Goal: Task Accomplishment & Management: Complete application form

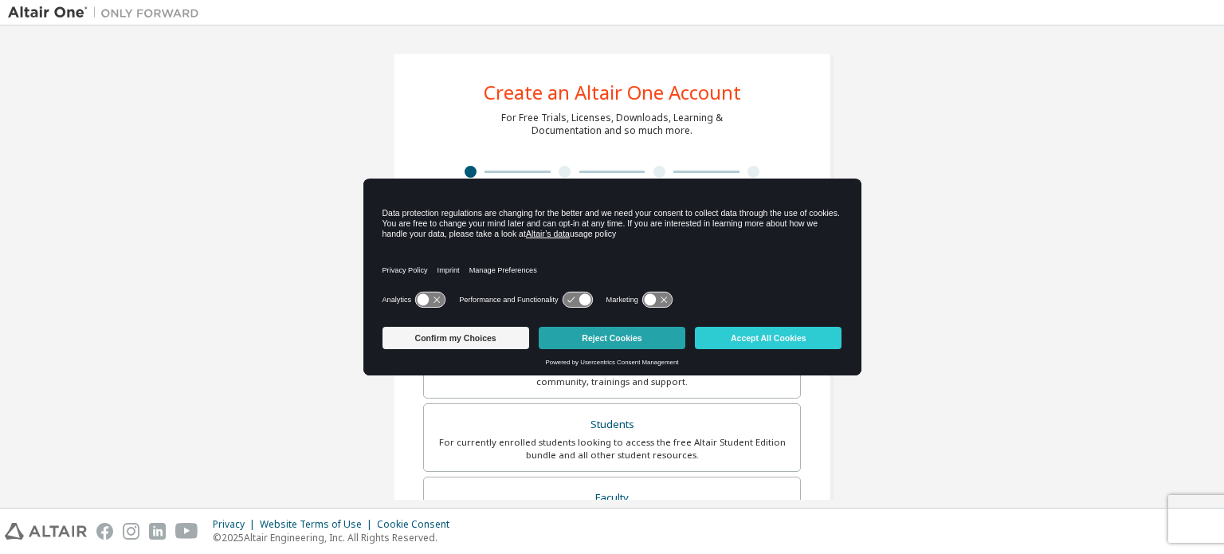
click at [604, 333] on button "Reject Cookies" at bounding box center [612, 338] width 147 height 22
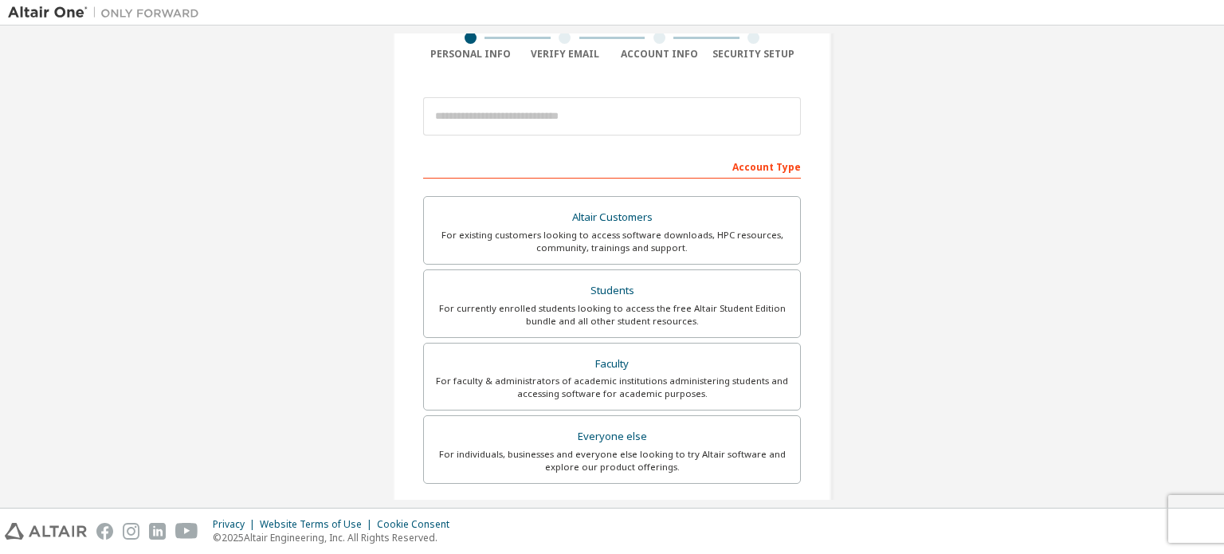
scroll to position [159, 0]
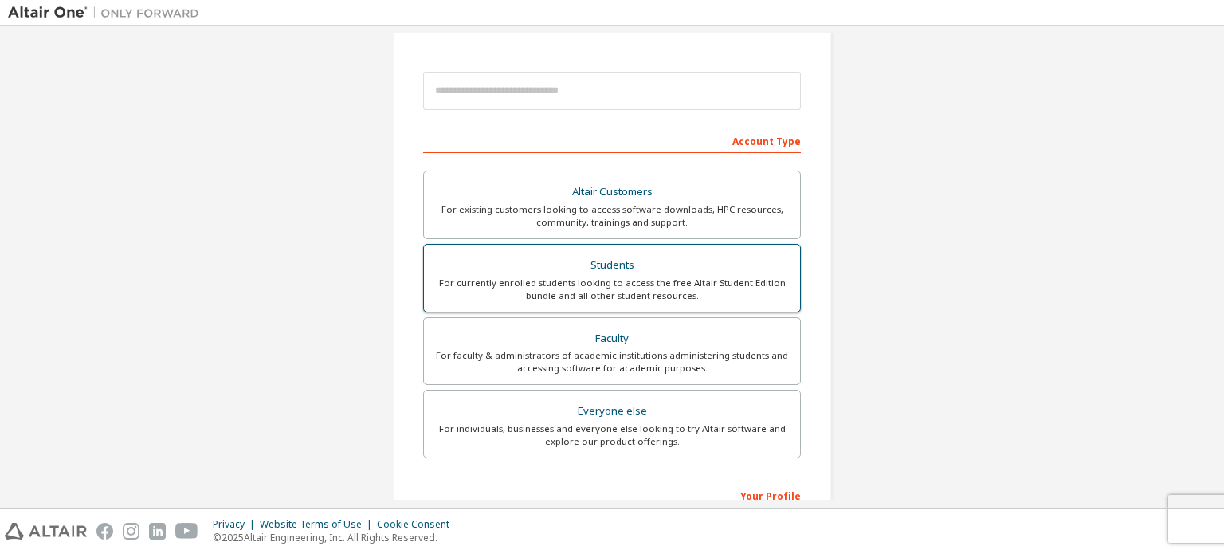
click at [700, 287] on div "For currently enrolled students looking to access the free Altair Student Editi…" at bounding box center [612, 290] width 357 height 26
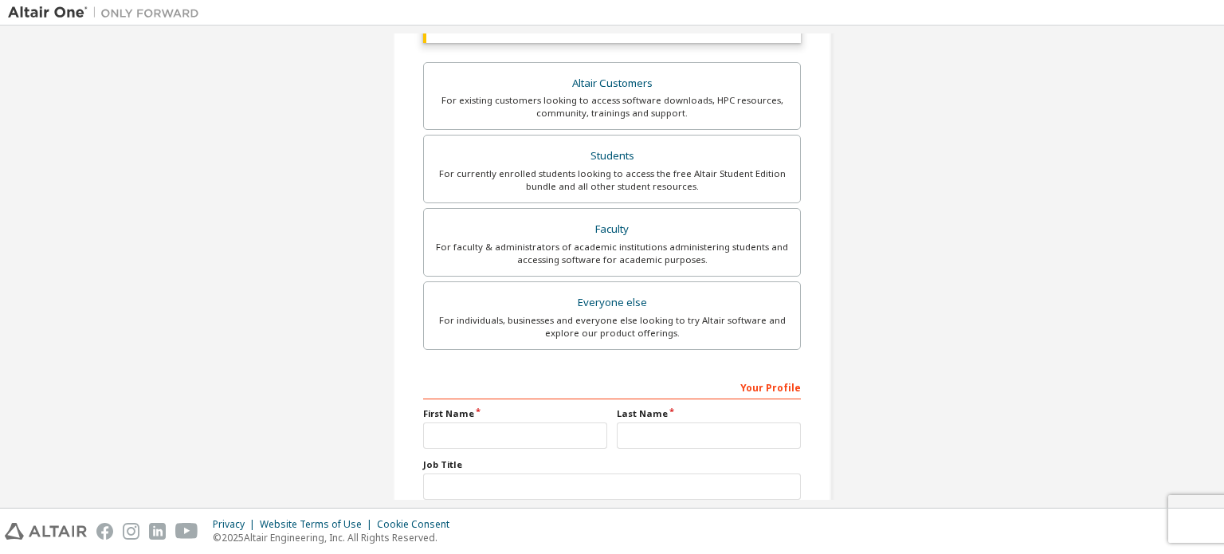
scroll to position [415, 0]
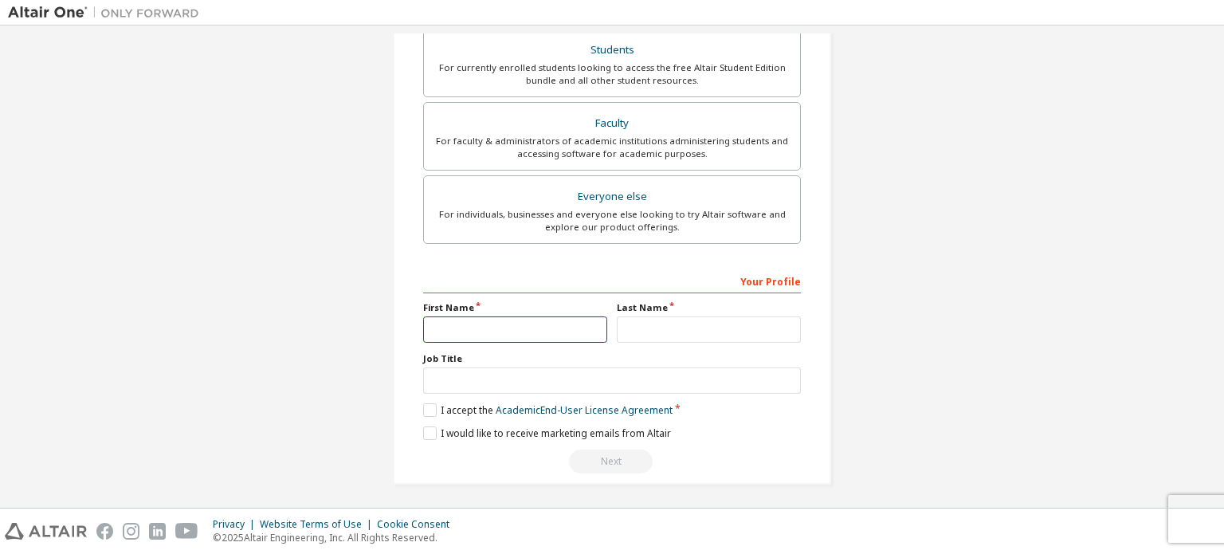
click at [535, 326] on input "text" at bounding box center [515, 329] width 184 height 26
type input "******"
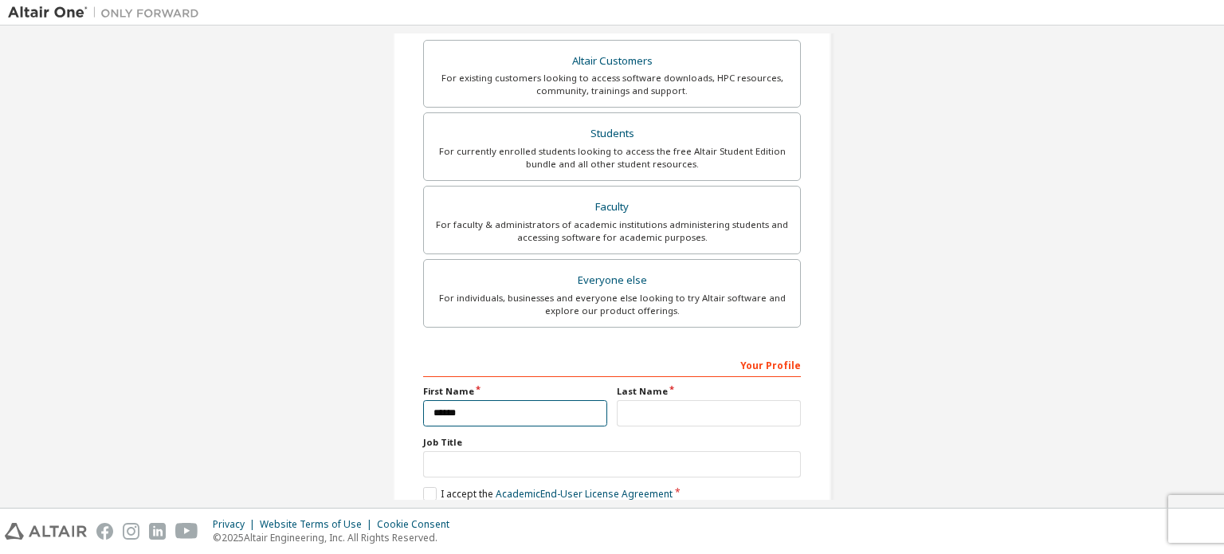
scroll to position [17, 0]
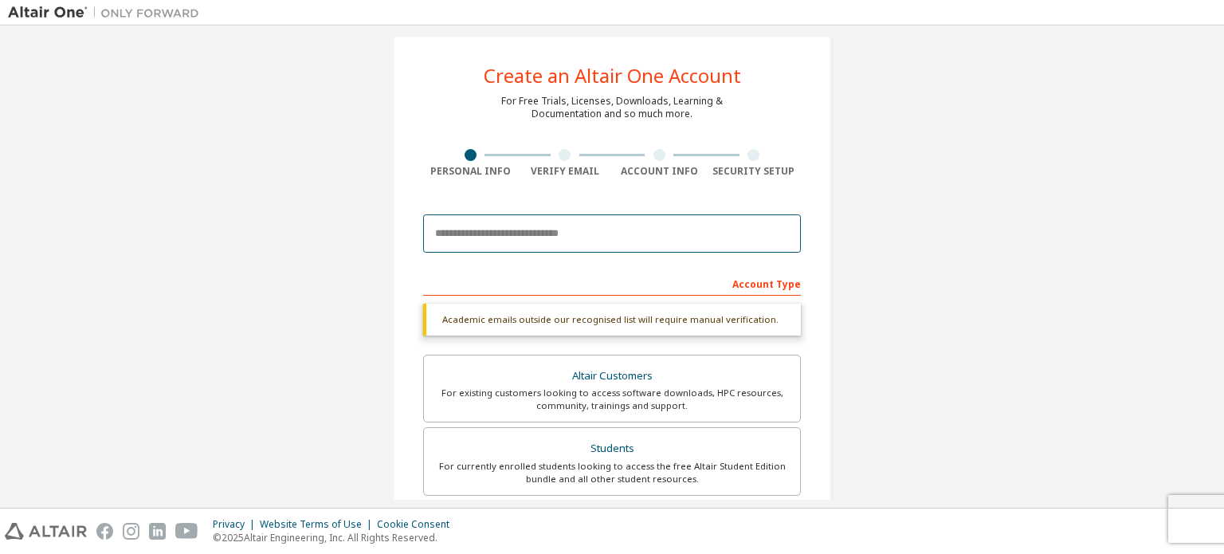
click at [603, 230] on input "email" at bounding box center [612, 233] width 378 height 38
type input "**********"
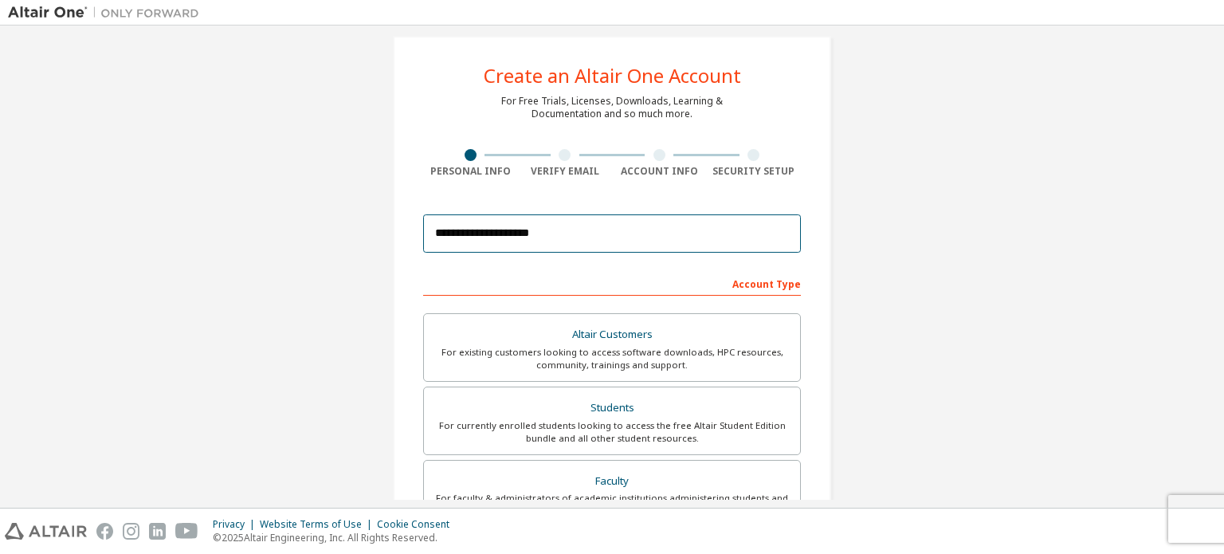
scroll to position [374, 0]
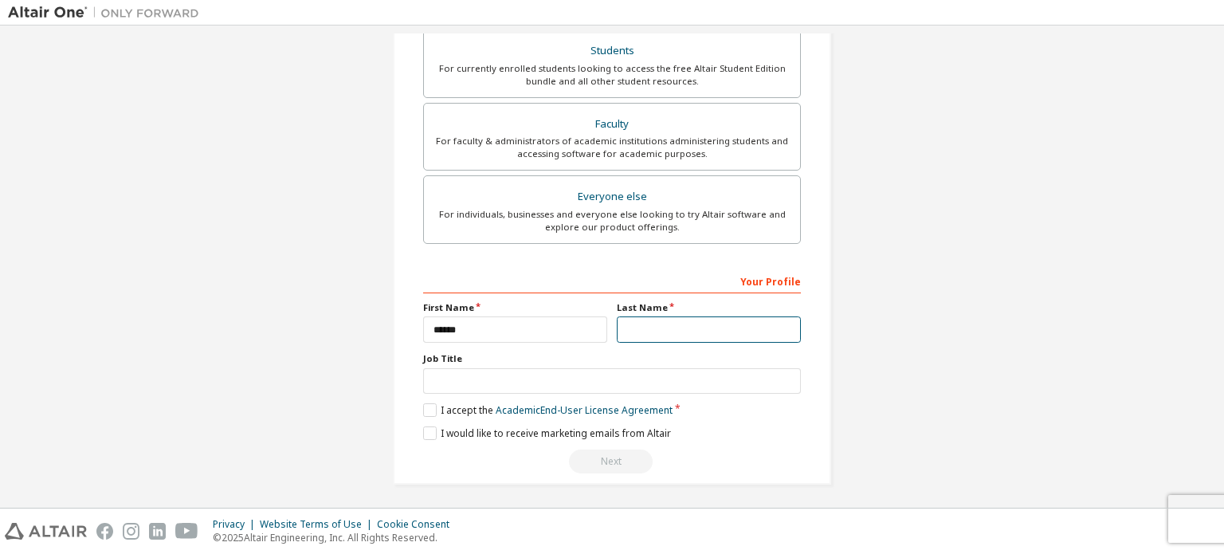
click at [689, 324] on input "text" at bounding box center [709, 329] width 184 height 26
type input "**********"
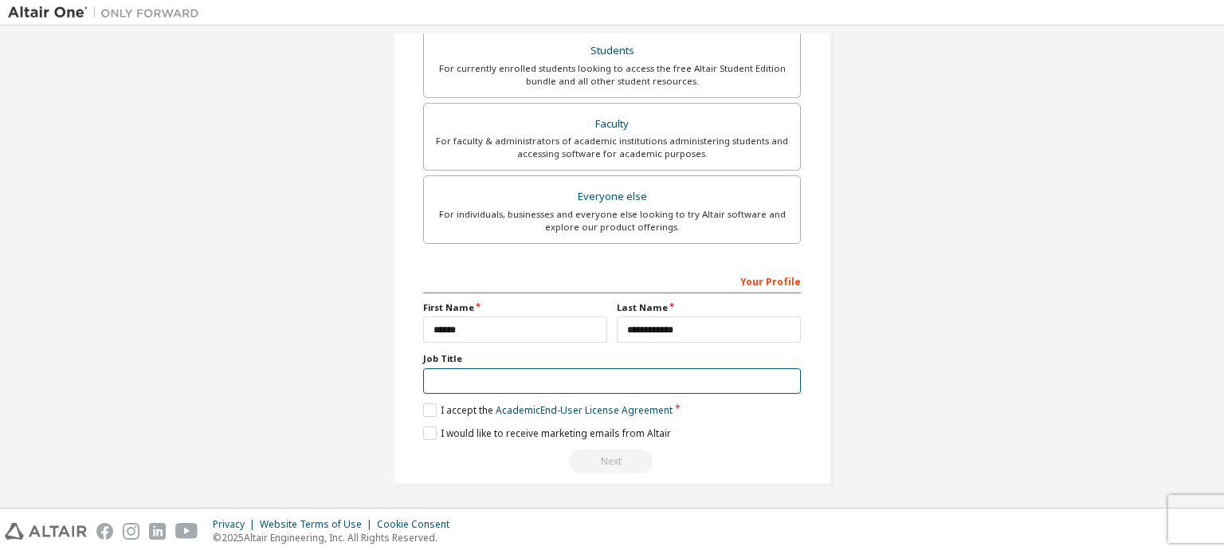
type input "*"
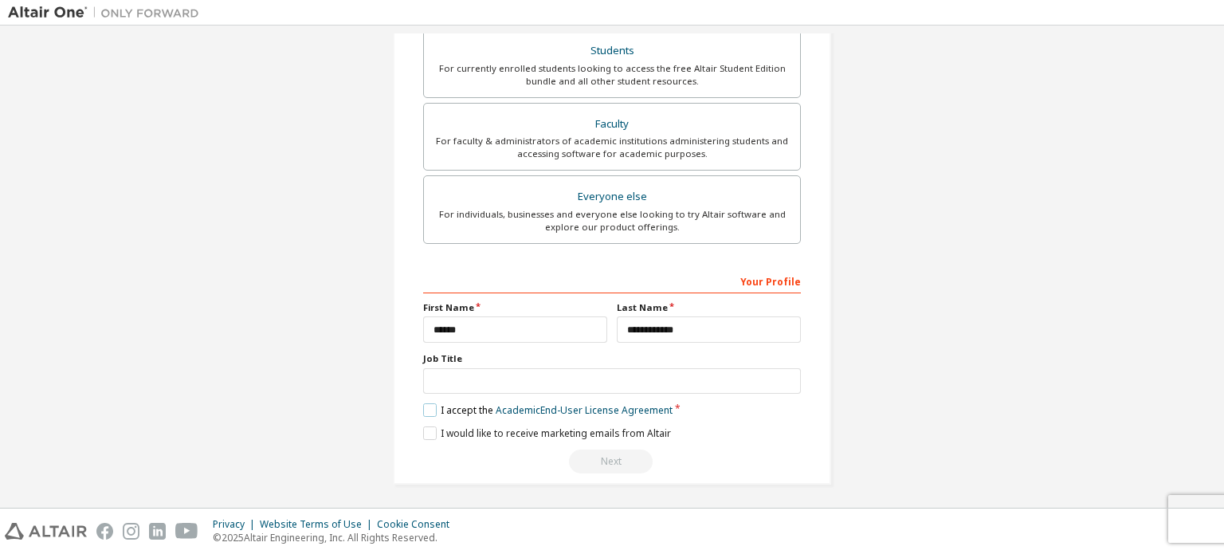
click at [434, 407] on label "I accept the Academic End-User License Agreement" at bounding box center [547, 410] width 249 height 14
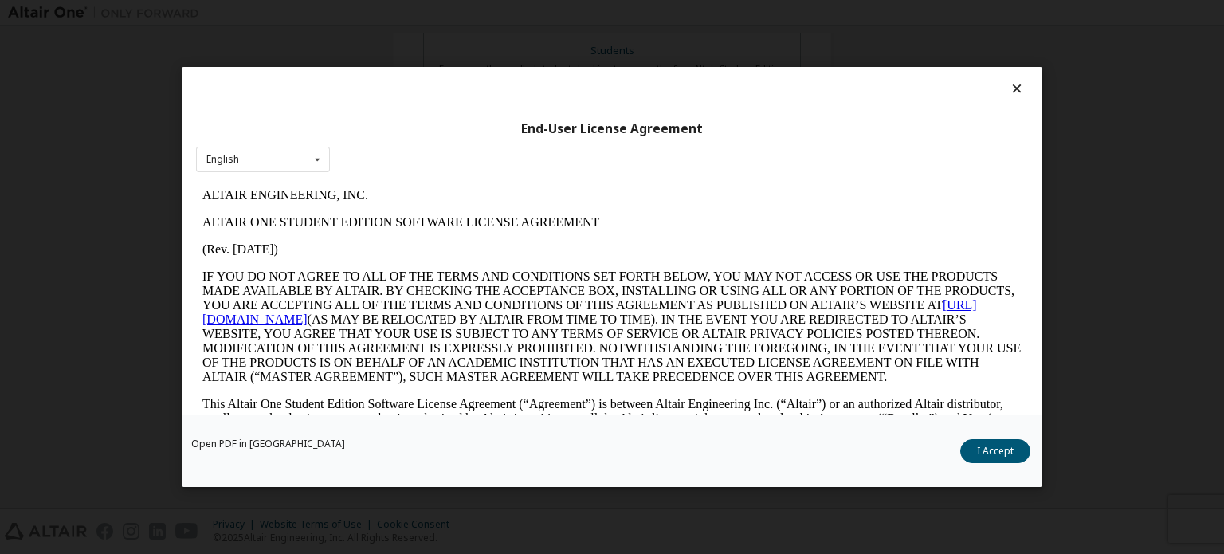
scroll to position [0, 0]
click at [1009, 92] on icon at bounding box center [1017, 88] width 17 height 14
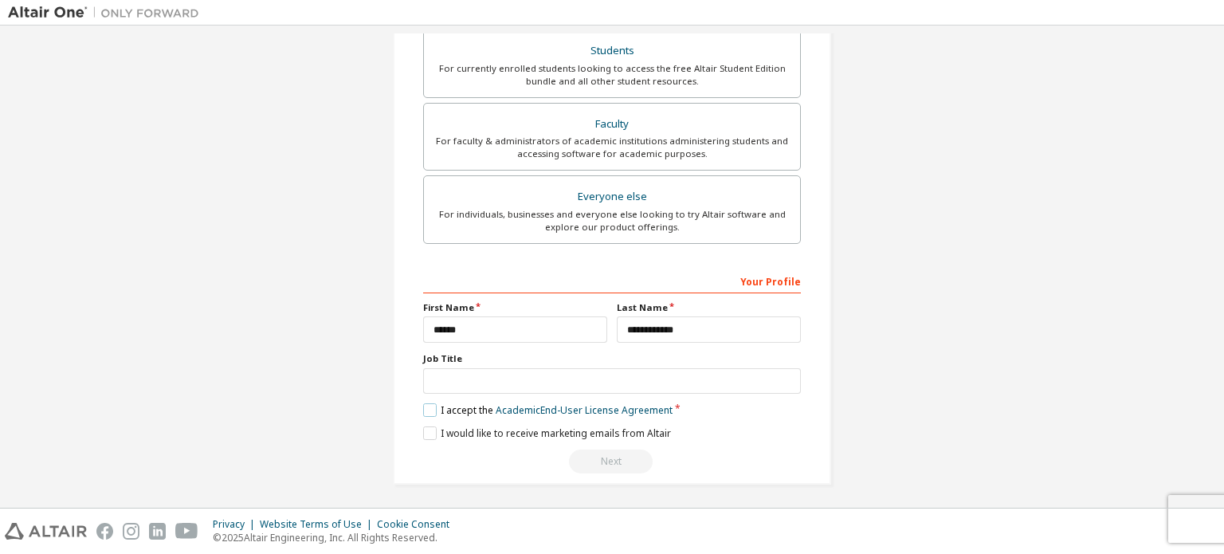
click at [424, 408] on label "I accept the Academic End-User License Agreement" at bounding box center [547, 410] width 249 height 14
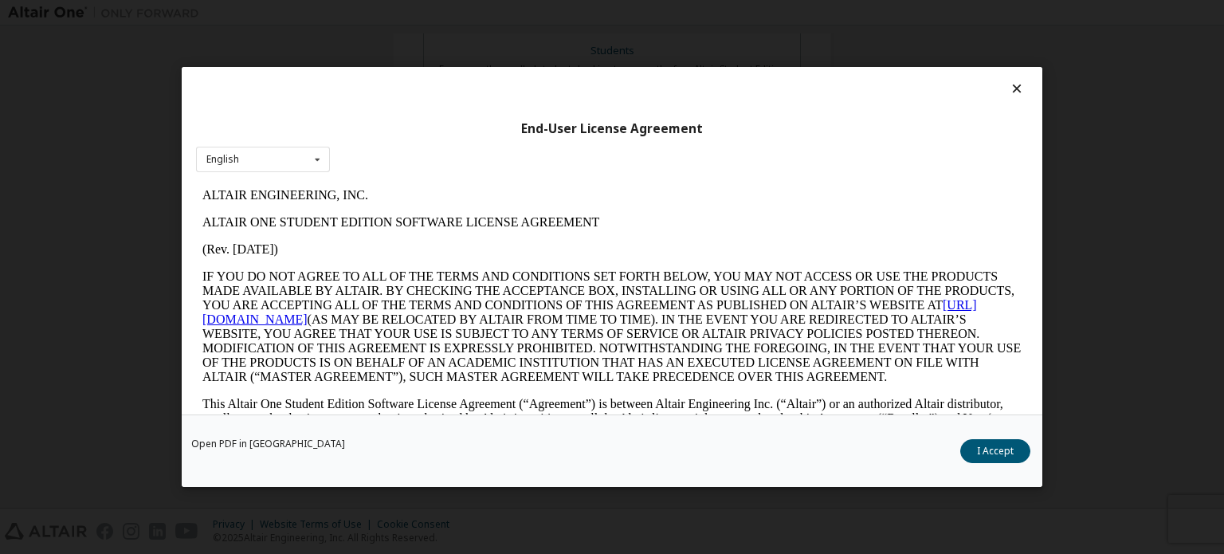
click at [1002, 452] on button "I Accept" at bounding box center [995, 451] width 70 height 24
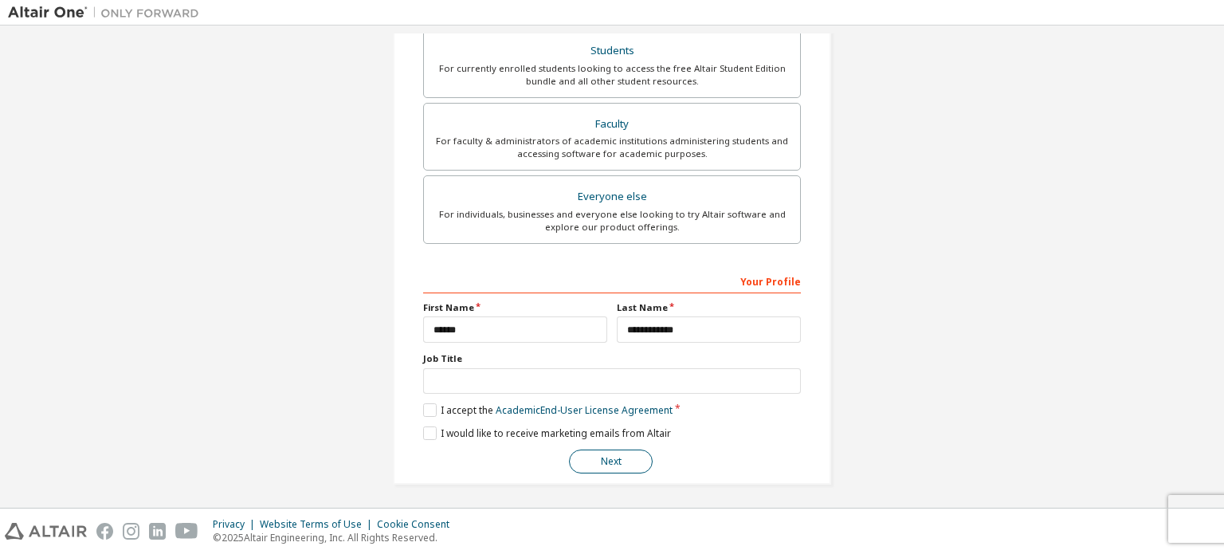
click at [606, 453] on button "Next" at bounding box center [611, 461] width 84 height 24
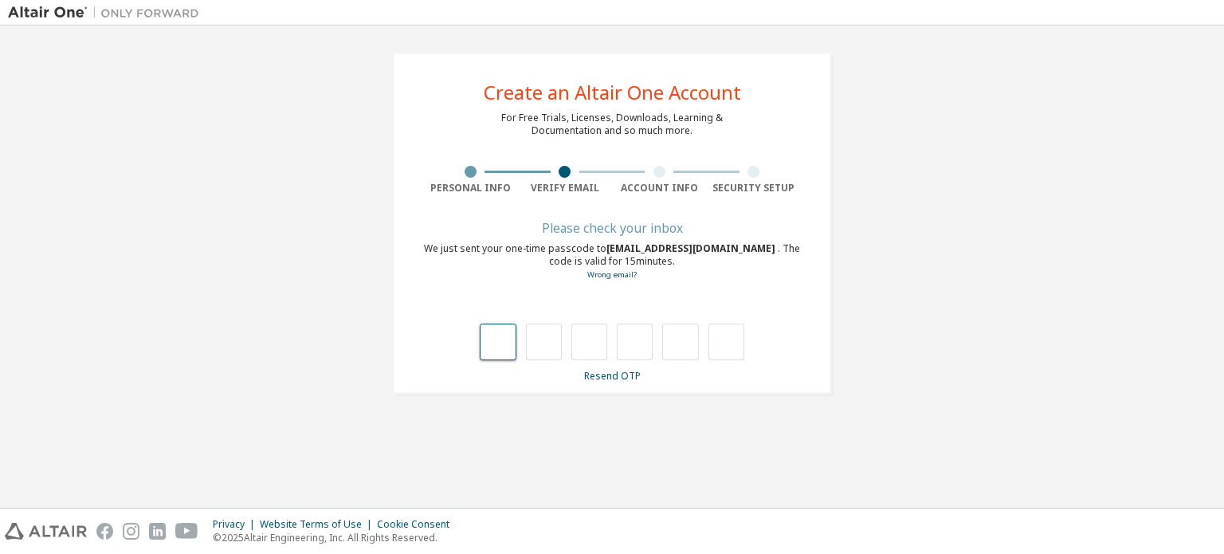
type input "*"
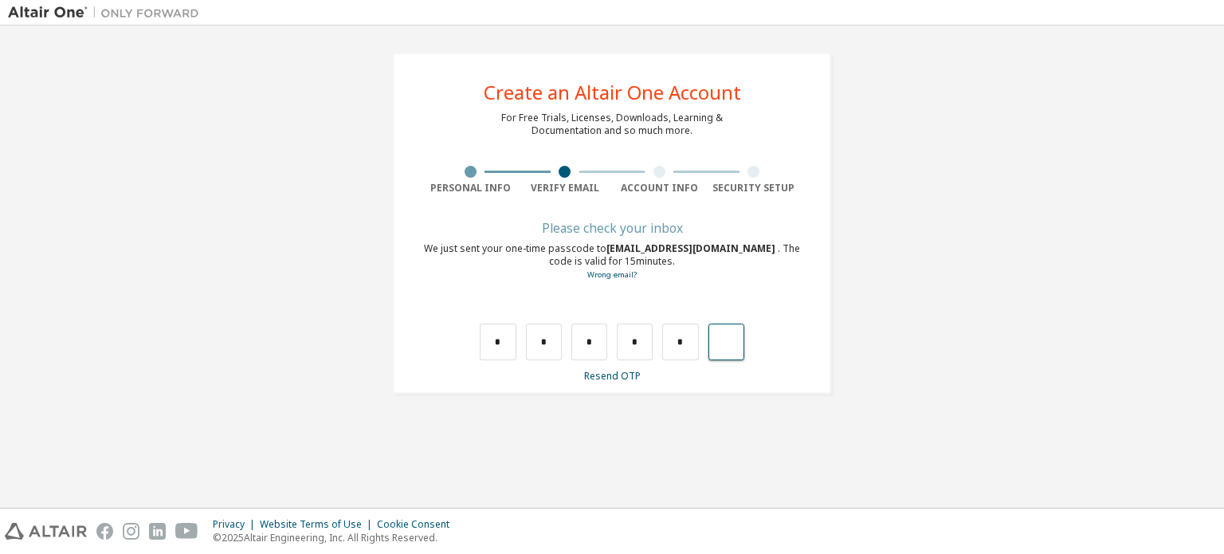
type input "*"
